Goal: Task Accomplishment & Management: Manage account settings

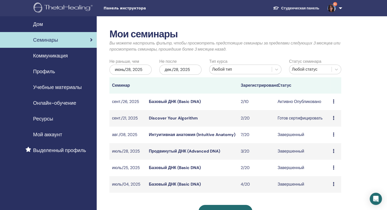
click at [334, 102] on icon at bounding box center [334, 102] width 2 height 4
click at [338, 121] on link "Участники" at bounding box center [330, 121] width 19 height 5
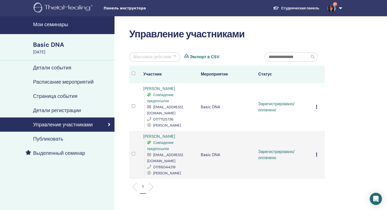
click at [316, 108] on icon at bounding box center [317, 107] width 2 height 4
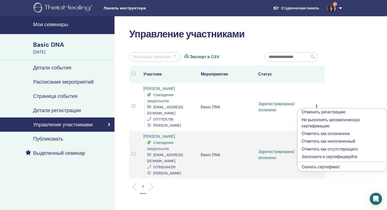
click at [335, 156] on p "Заполните и сертифицируйте" at bounding box center [342, 157] width 81 height 6
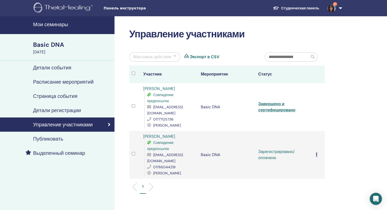
click at [317, 155] on div "Отменить регистрацию Не выполнять автоматическую сертификацию Отметить как опла…" at bounding box center [319, 155] width 6 height 6
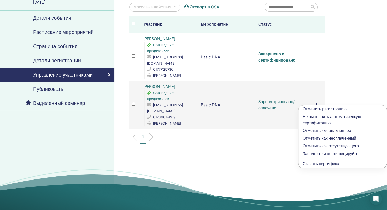
scroll to position [51, 0]
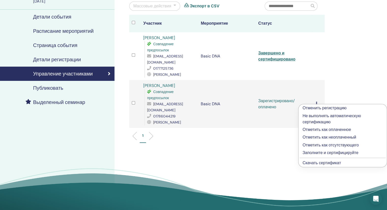
click at [331, 151] on p "Заполните и сертифицируйте" at bounding box center [343, 153] width 80 height 6
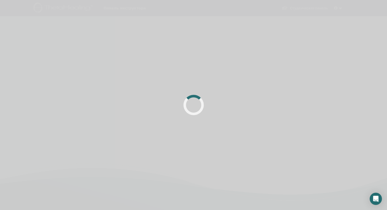
scroll to position [51, 0]
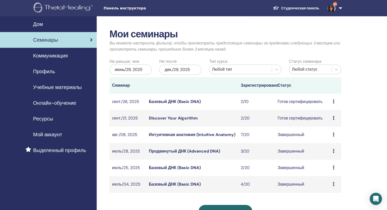
click at [355, 65] on div "Мои семинары Вы можете настроить фильтр, чтобы просмотреть предстоящие семинары…" at bounding box center [242, 173] width 290 height 315
